Goal: Task Accomplishment & Management: Manage account settings

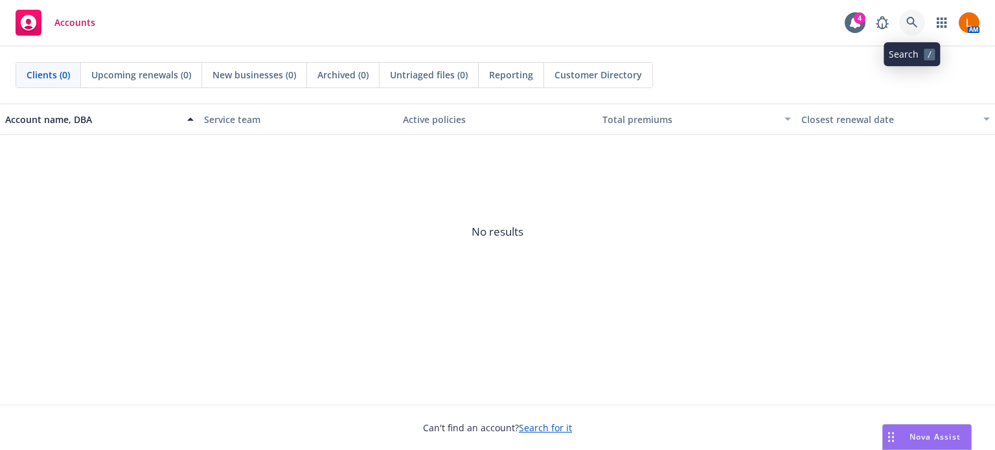
click at [912, 19] on icon at bounding box center [913, 23] width 12 height 12
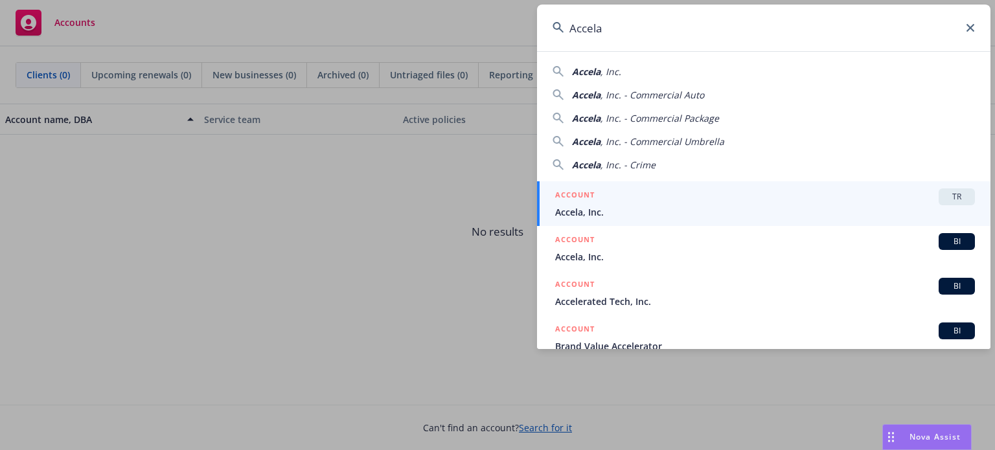
type input "Accela"
click at [736, 200] on div "ACCOUNT TR" at bounding box center [765, 197] width 420 height 17
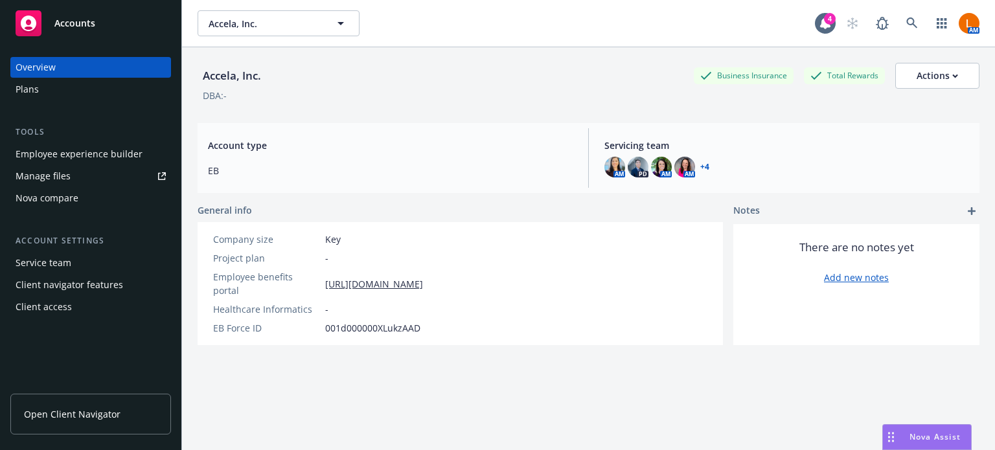
click at [64, 308] on div "Client access" at bounding box center [44, 307] width 56 height 21
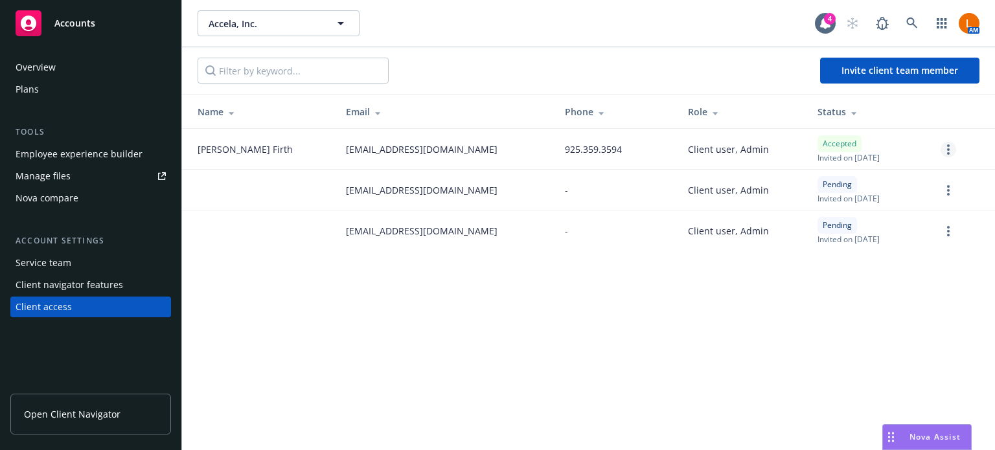
click at [947, 145] on circle "more" at bounding box center [948, 146] width 3 height 3
click at [909, 233] on link "Edit permissions" at bounding box center [880, 228] width 151 height 26
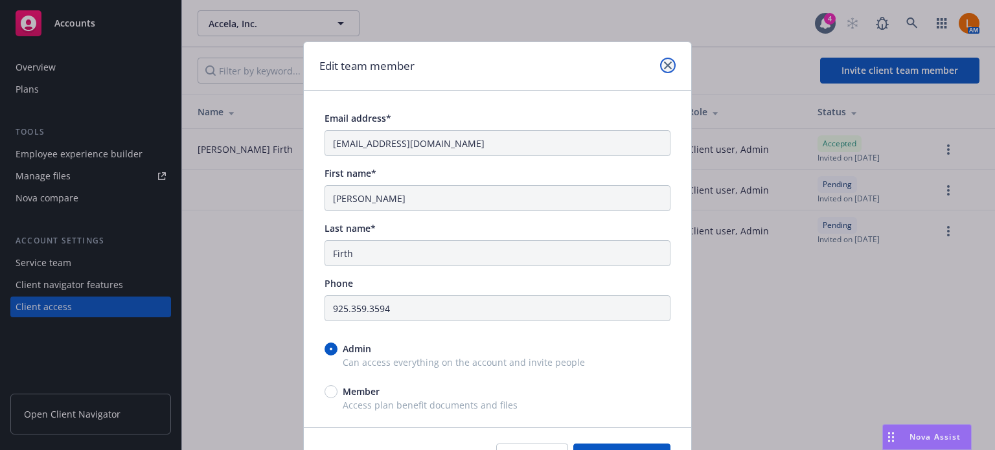
click at [664, 64] on icon "close" at bounding box center [668, 66] width 8 height 8
